Goal: Task Accomplishment & Management: Use online tool/utility

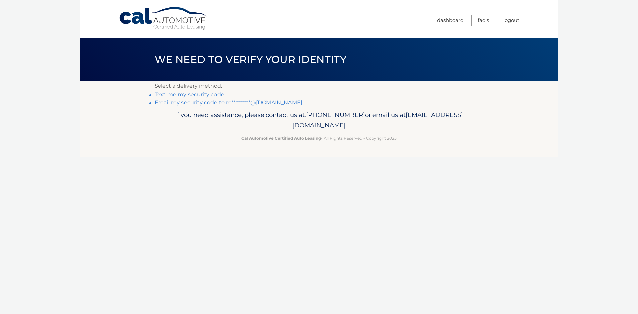
click at [202, 100] on link "Email my security code to m*********@gmail.com" at bounding box center [228, 102] width 148 height 6
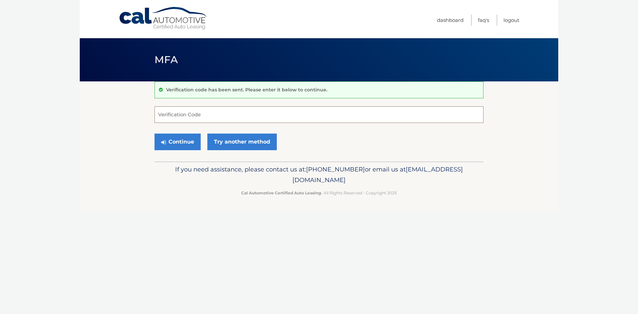
click at [190, 113] on input "Verification Code" at bounding box center [318, 114] width 329 height 17
click at [223, 118] on input "Verification Code" at bounding box center [318, 114] width 329 height 17
type input "565588"
click at [187, 147] on button "Continue" at bounding box center [177, 142] width 46 height 17
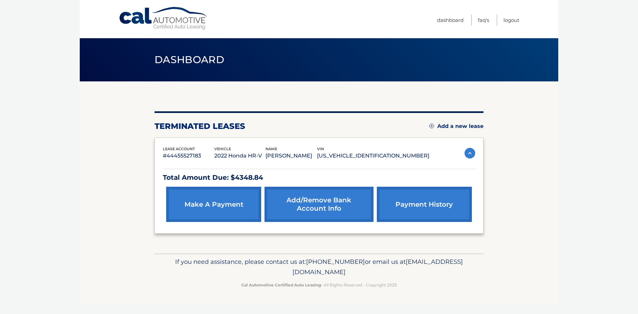
click at [470, 151] on img at bounding box center [469, 153] width 11 height 11
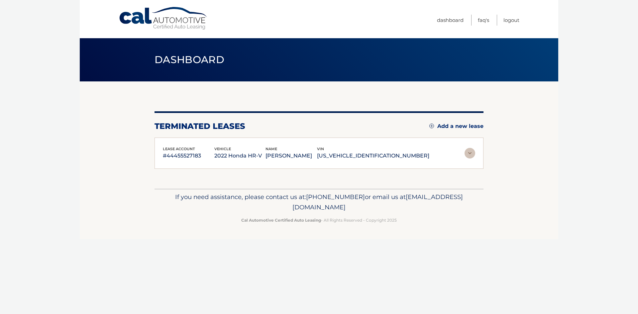
click at [470, 151] on img at bounding box center [469, 153] width 11 height 11
